Goal: Find specific page/section: Find specific page/section

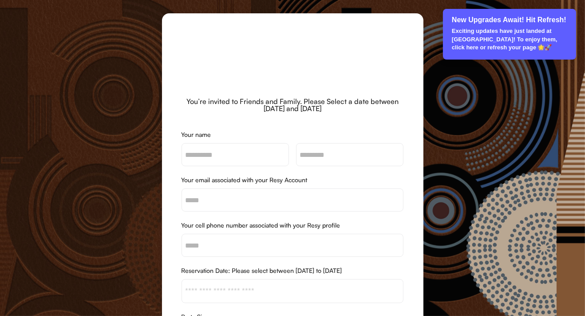
click at [511, 26] on div "New Upgrades Await! Hit Refresh! Exciting updates have just landed at [GEOGRAPH…" at bounding box center [509, 34] width 133 height 51
